Goal: Check status

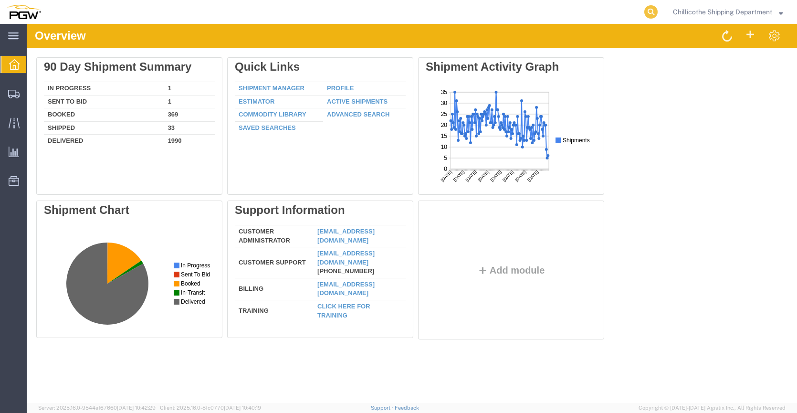
click at [654, 12] on icon at bounding box center [650, 11] width 13 height 13
paste input "666439"
type input "666439"
click at [648, 8] on icon at bounding box center [650, 11] width 13 height 13
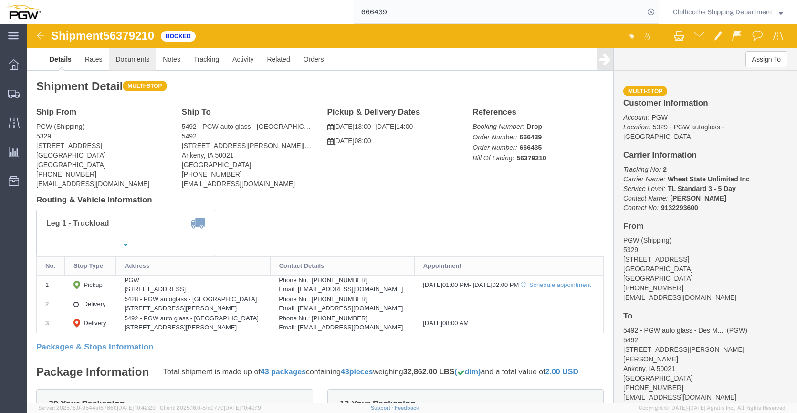
click link "Documents"
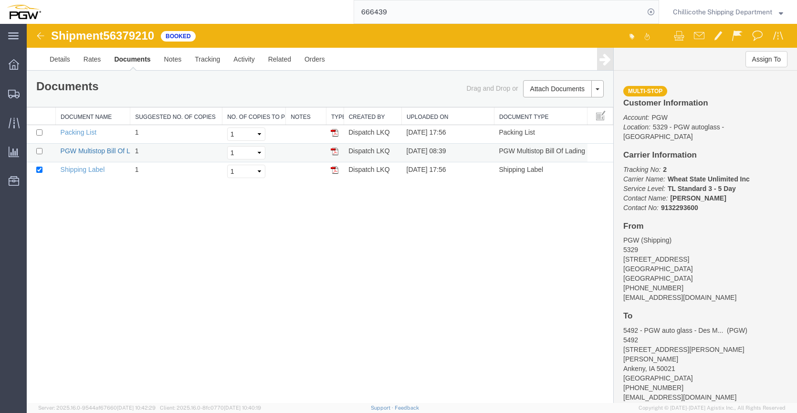
click at [77, 151] on link "PGW Multistop Bill Of Lading" at bounding box center [104, 151] width 86 height 8
